Goal: Task Accomplishment & Management: Use online tool/utility

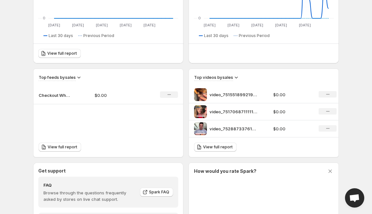
scroll to position [154, 0]
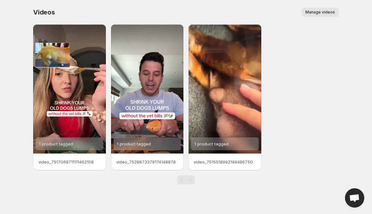
click at [316, 11] on span "Manage videos" at bounding box center [321, 12] width 30 height 5
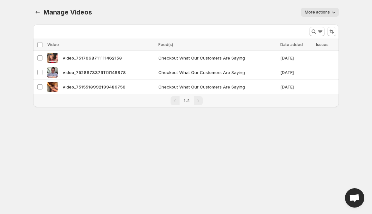
click at [325, 11] on span "More actions" at bounding box center [317, 12] width 25 height 5
click at [38, 13] on icon "Manage Videos" at bounding box center [37, 12] width 6 height 6
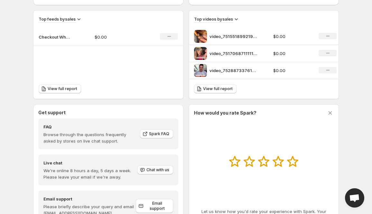
scroll to position [245, 0]
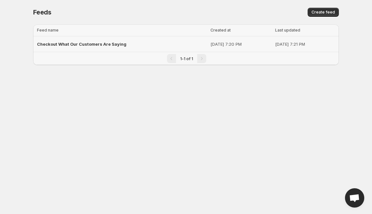
click at [154, 46] on div "Checkout What Our Customers Are Saying" at bounding box center [122, 44] width 170 height 12
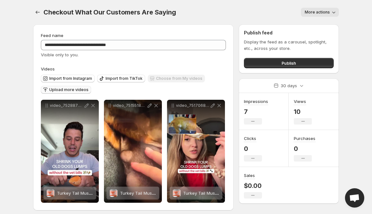
click at [81, 90] on span "Upload more videos" at bounding box center [68, 89] width 39 height 5
click at [78, 90] on span "Upload more videos" at bounding box center [68, 89] width 39 height 5
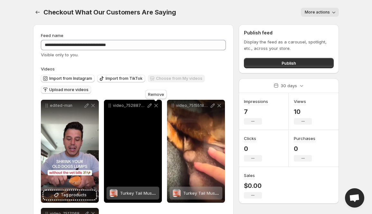
click at [156, 108] on icon at bounding box center [156, 105] width 6 height 6
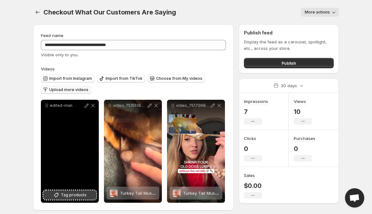
click at [71, 196] on span "Tag products" at bounding box center [74, 195] width 26 height 6
click at [85, 106] on icon at bounding box center [87, 106] width 4 height 4
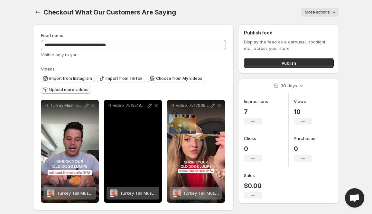
scroll to position [5, 0]
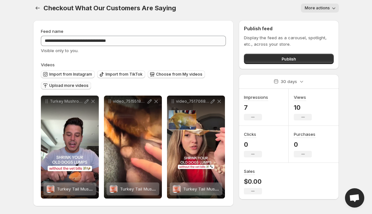
click at [85, 87] on span "Upload more videos" at bounding box center [68, 85] width 39 height 5
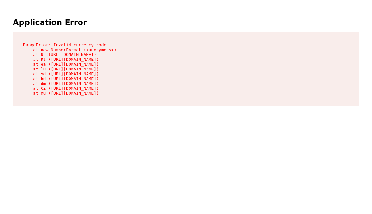
scroll to position [0, 0]
